Goal: Task Accomplishment & Management: Manage account settings

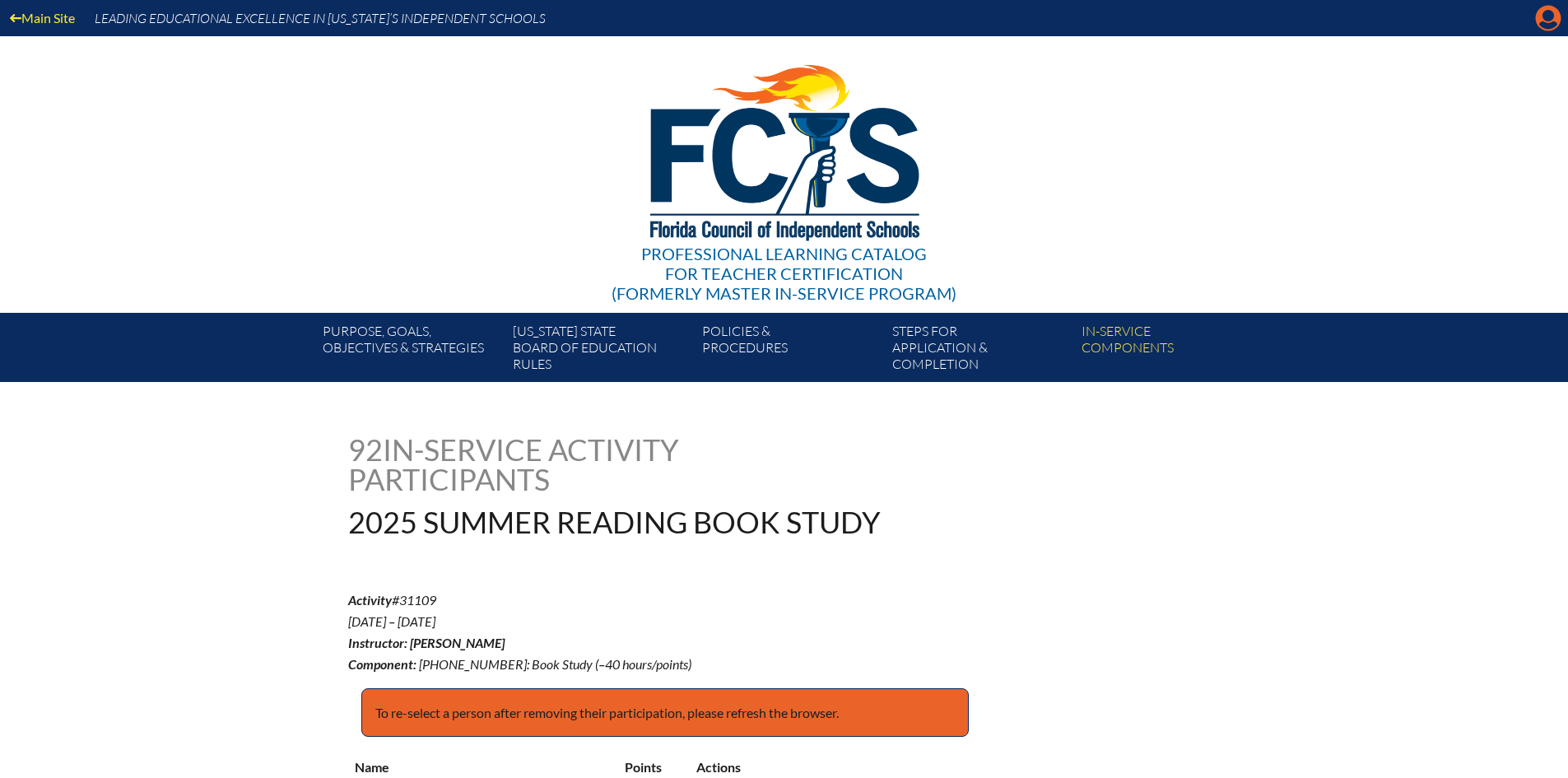
click at [1545, 12] on icon "Manage account" at bounding box center [1548, 17] width 26 height 26
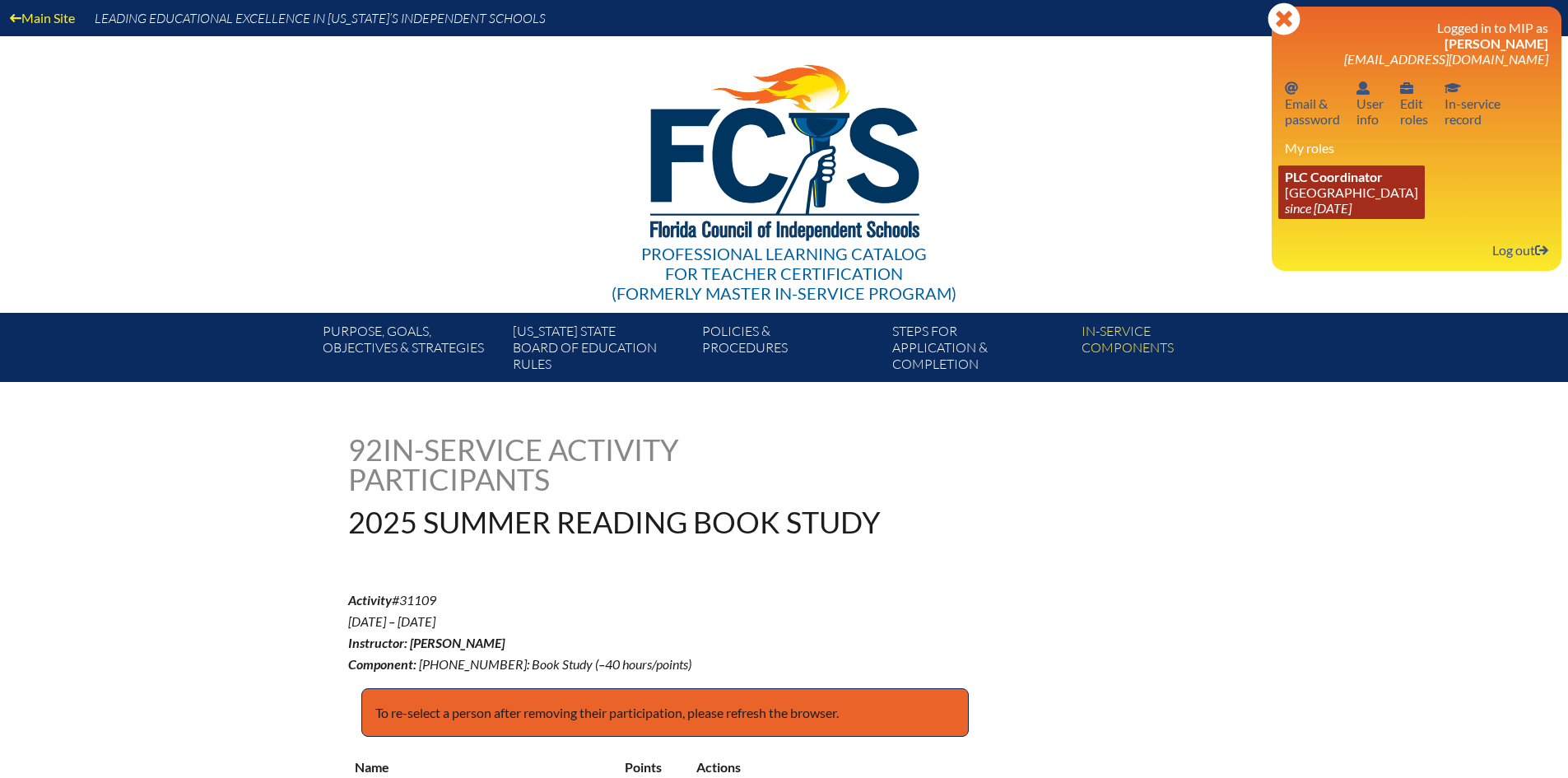
click at [1331, 203] on icon "since [DATE]" at bounding box center [1317, 207] width 66 height 15
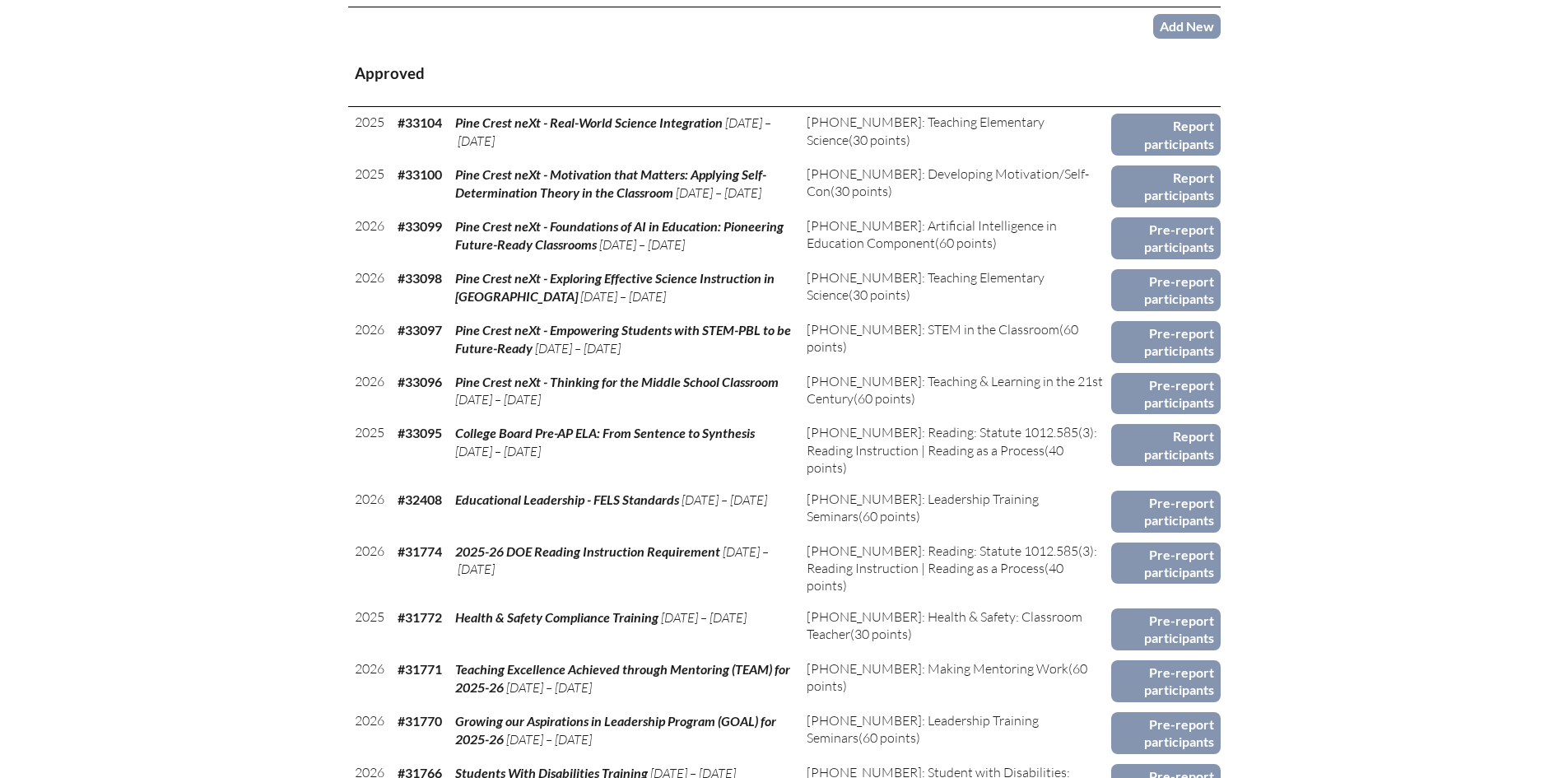
scroll to position [905, 0]
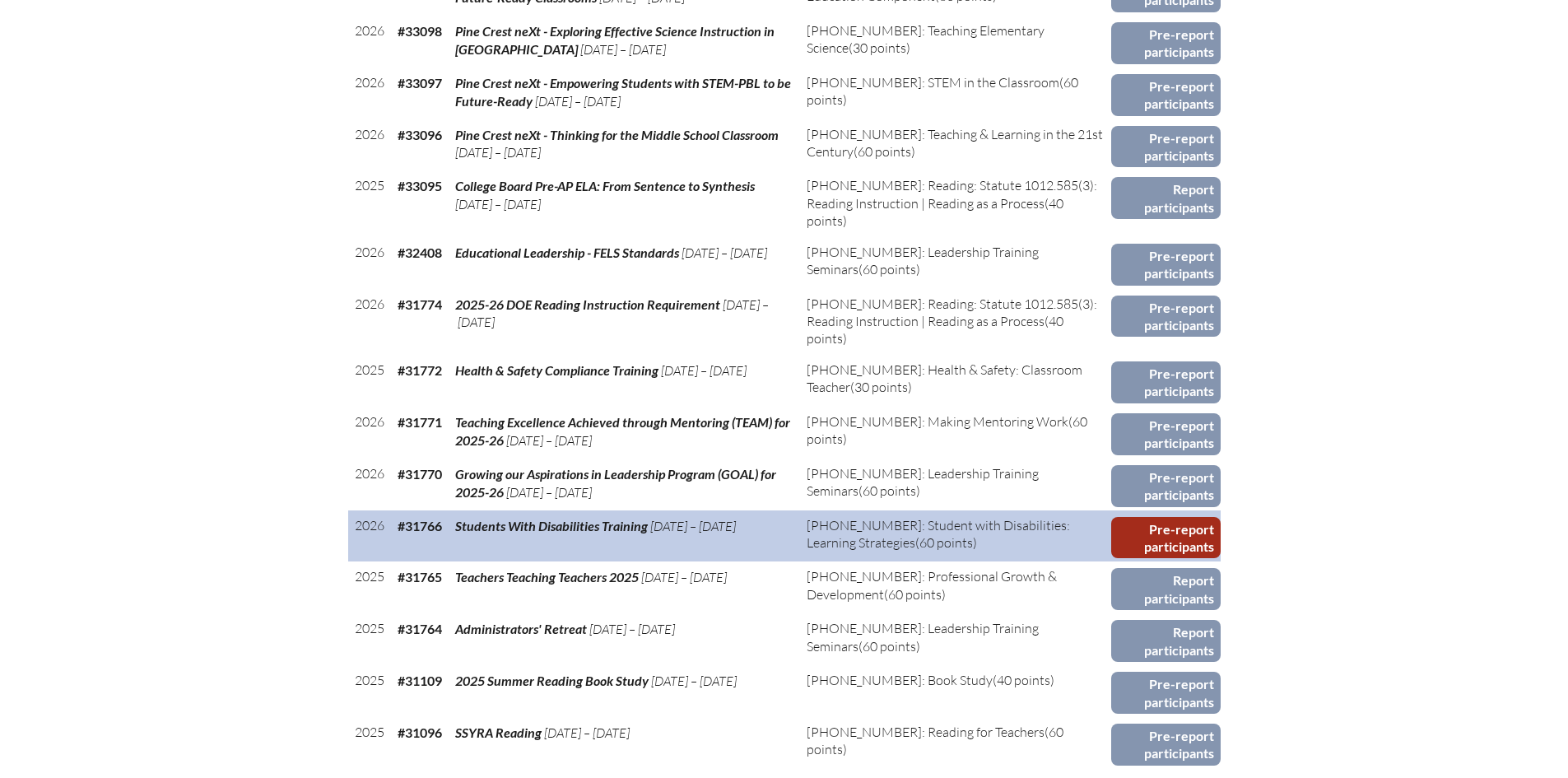
click at [1168, 535] on link "Pre-report participants" at bounding box center [1166, 537] width 110 height 42
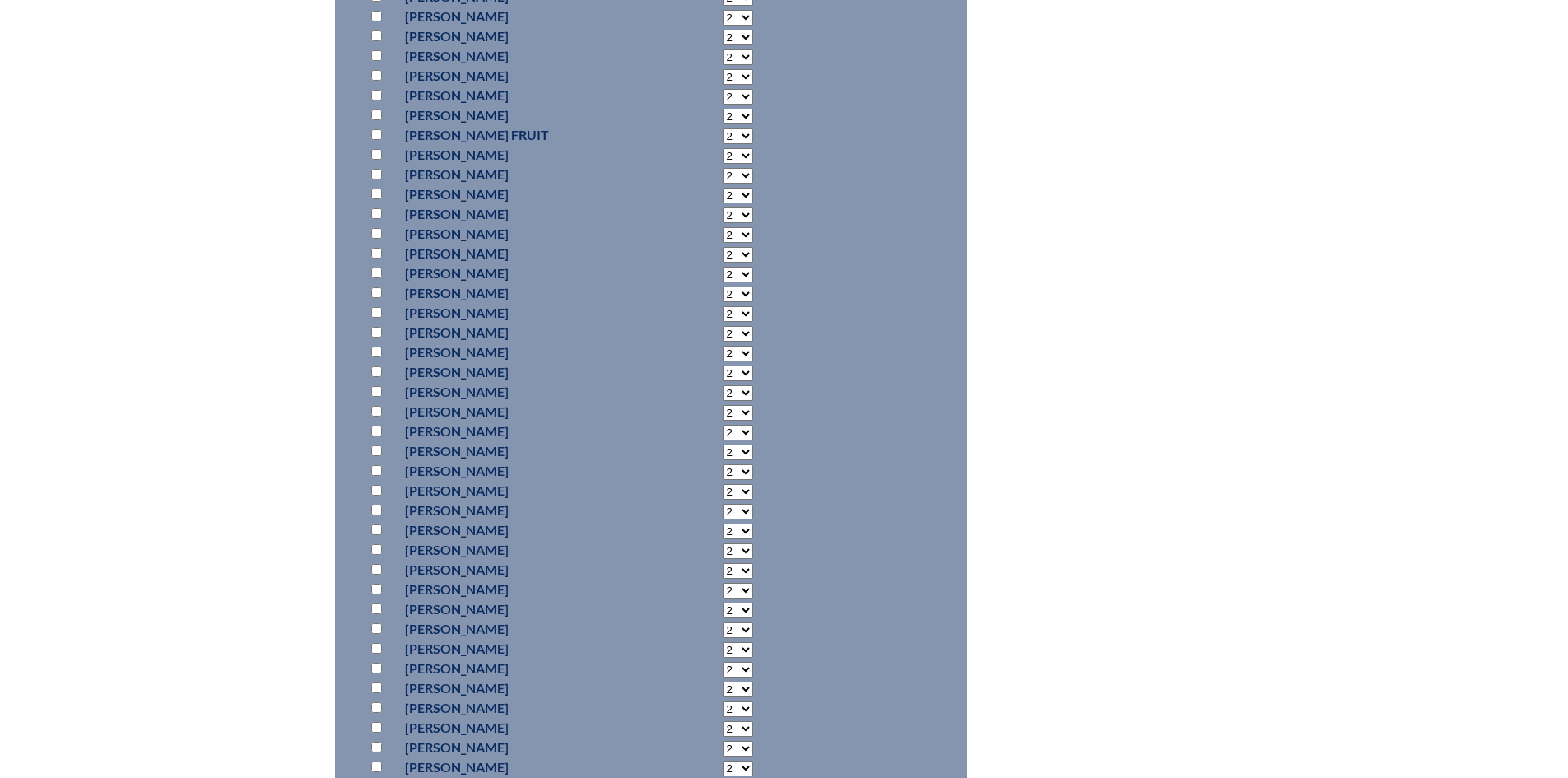
scroll to position [3951, 0]
click at [376, 476] on input "checkbox" at bounding box center [377, 470] width 11 height 11
checkbox input "true"
select select "20"
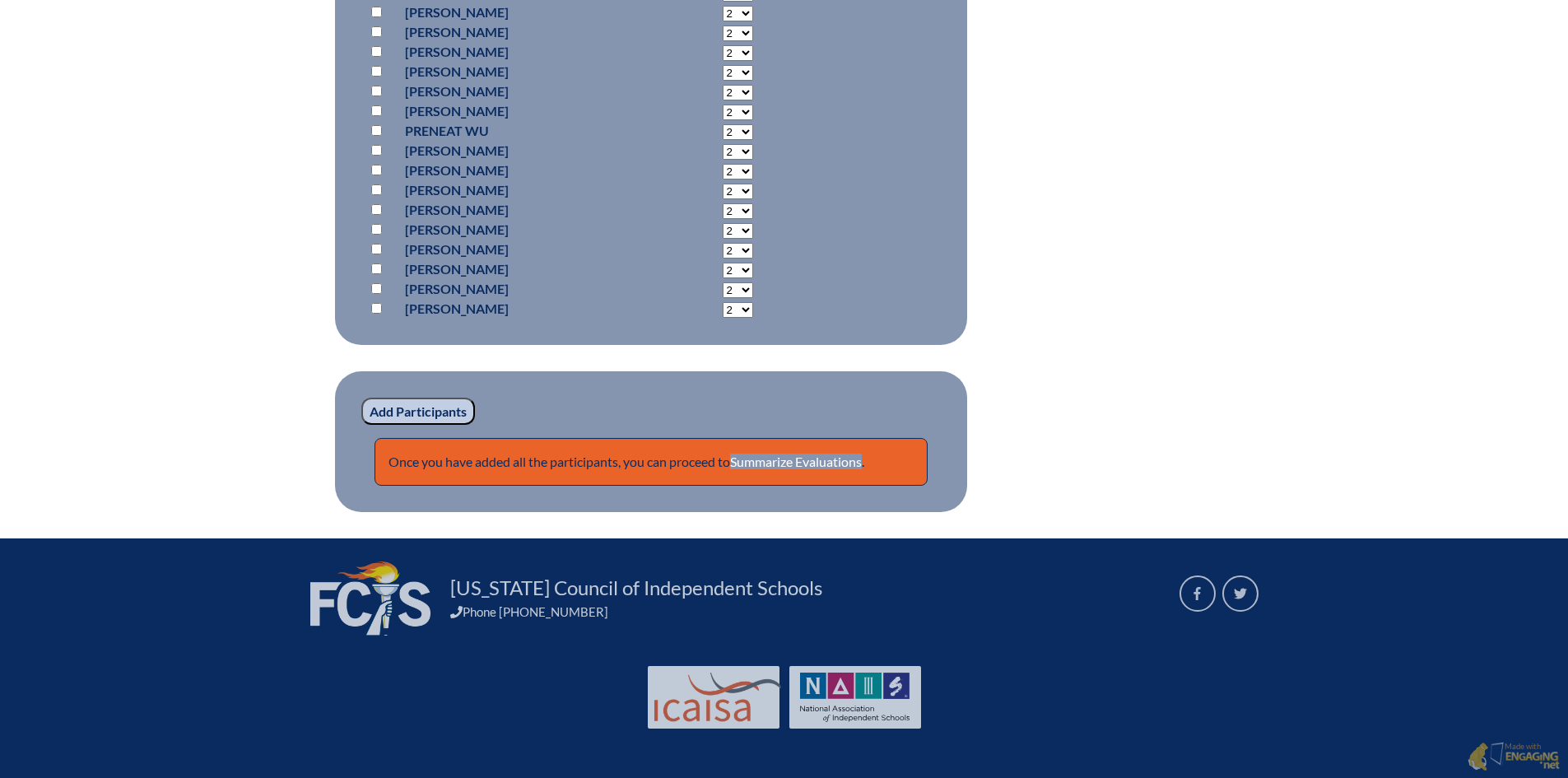
click at [407, 415] on input "Add Participants" at bounding box center [418, 411] width 113 height 28
